Goal: Check status: Check status

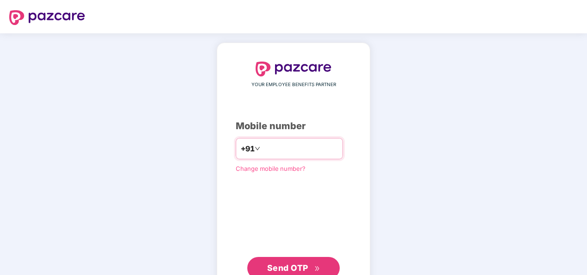
type input "**********"
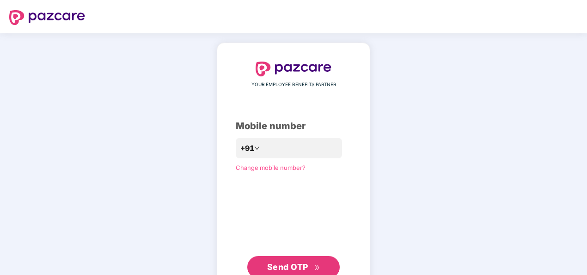
click at [298, 262] on span "Send OTP" at bounding box center [287, 267] width 41 height 10
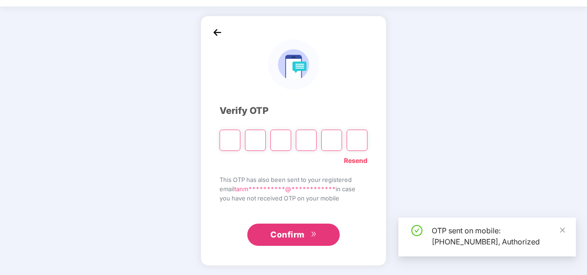
scroll to position [27, 0]
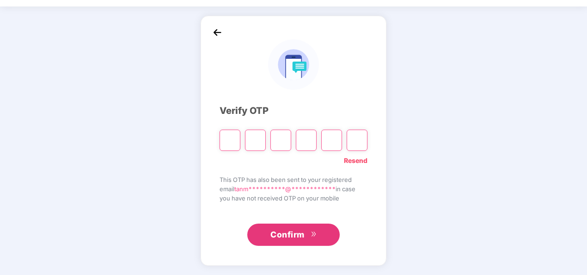
type input "*"
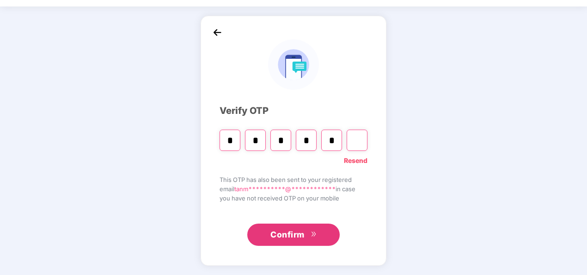
type input "*"
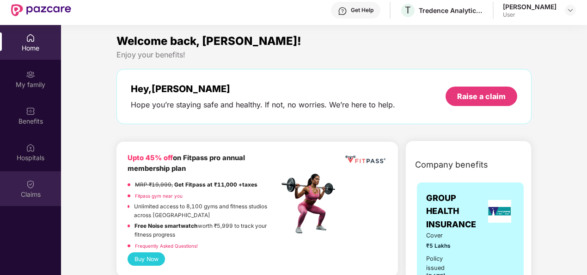
click at [35, 196] on div "Claims" at bounding box center [30, 193] width 61 height 9
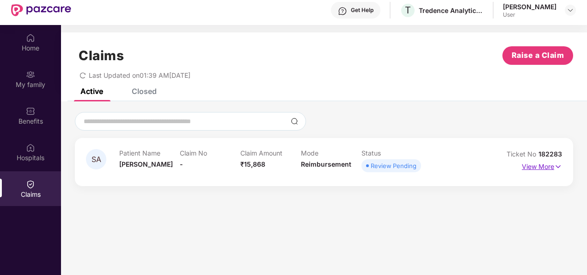
click at [542, 168] on p "View More" at bounding box center [542, 165] width 40 height 12
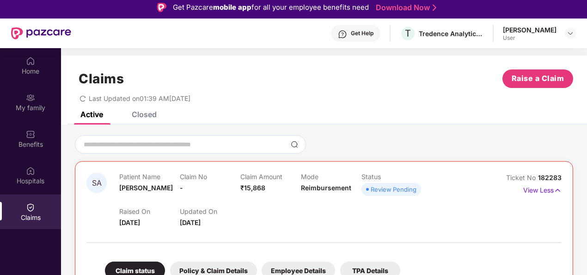
scroll to position [125, 0]
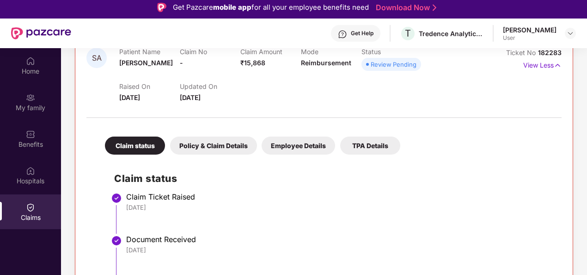
click at [206, 140] on div "Policy & Claim Details" at bounding box center [213, 145] width 87 height 18
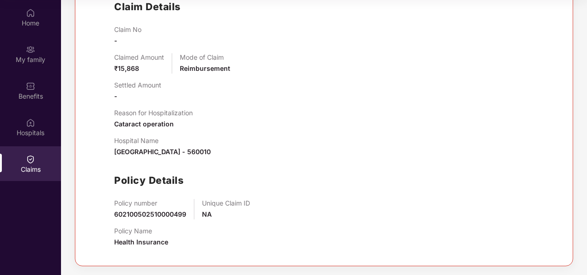
scroll to position [0, 0]
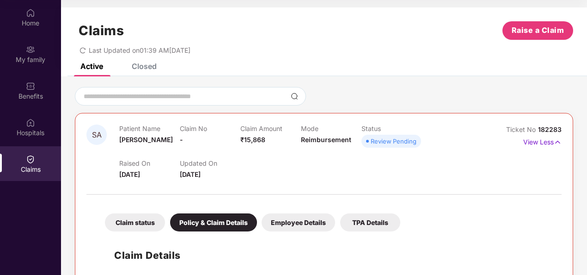
click at [297, 226] on div "Employee Details" at bounding box center [298, 222] width 73 height 18
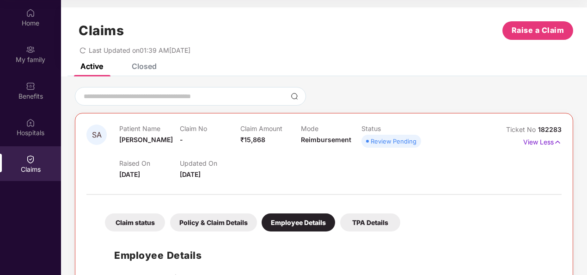
scroll to position [47, 0]
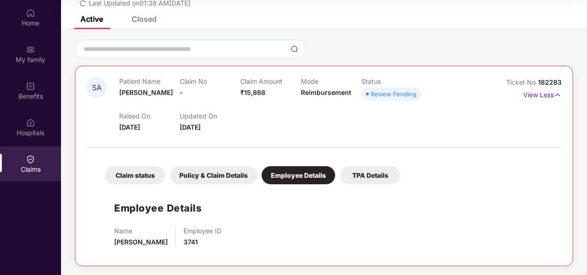
click at [357, 174] on div "TPA Details" at bounding box center [370, 175] width 60 height 18
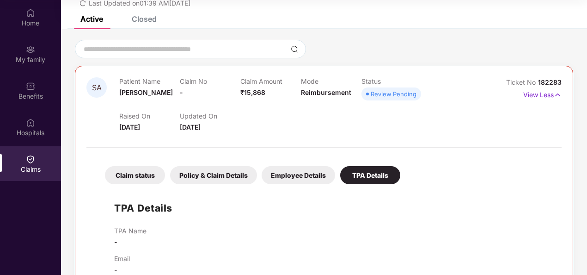
scroll to position [67, 0]
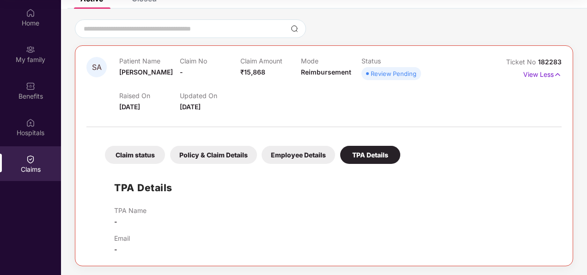
click at [138, 154] on div "Claim status" at bounding box center [135, 155] width 60 height 18
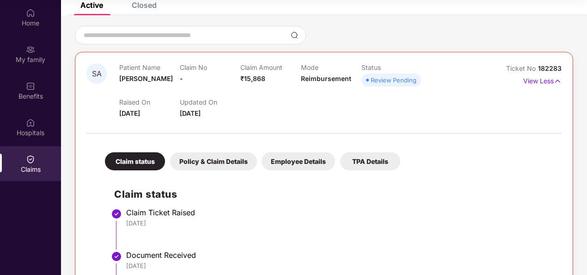
scroll to position [0, 0]
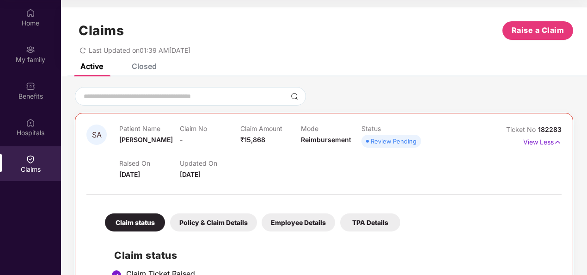
click at [397, 140] on div "Review Pending" at bounding box center [394, 140] width 46 height 9
click at [301, 152] on div "Raised On [DATE] Updated On [DATE]" at bounding box center [300, 165] width 363 height 30
click at [143, 70] on div "Closed" at bounding box center [144, 65] width 25 height 9
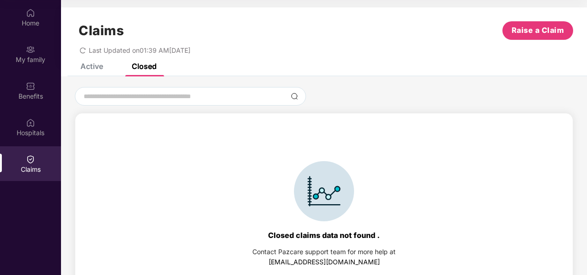
click at [92, 71] on div "Active" at bounding box center [85, 66] width 37 height 20
